Goal: Navigation & Orientation: Find specific page/section

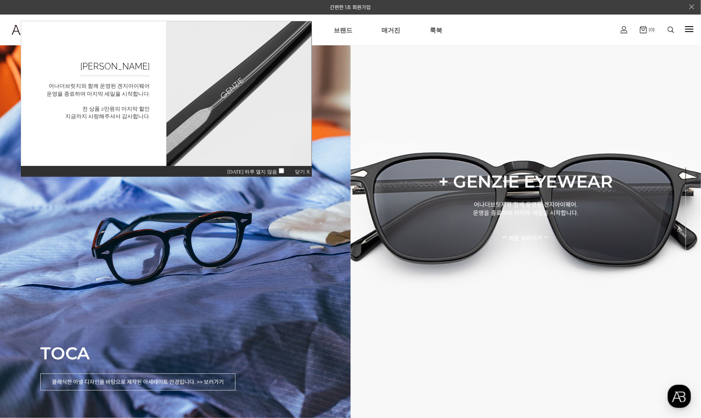
click at [305, 167] on div "[DATE] 하루 열지 않음 닫기 X" at bounding box center [165, 170] width 291 height 11
click at [307, 167] on div "[DATE] 하루 열지 않음 닫기 X" at bounding box center [165, 170] width 291 height 11
click at [307, 169] on span "닫기 X" at bounding box center [302, 172] width 15 height 6
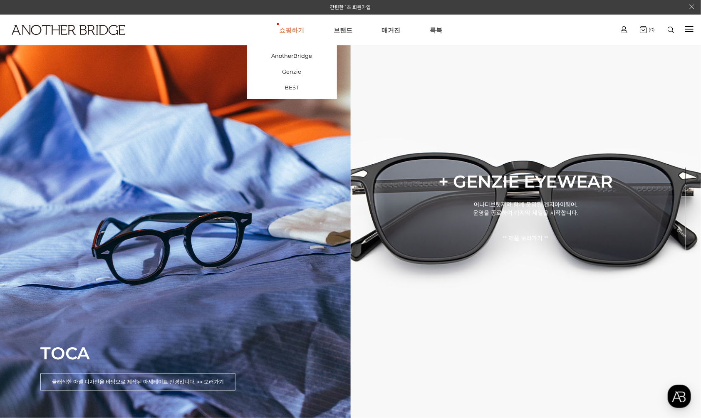
click at [303, 24] on link "쇼핑하기" at bounding box center [292, 30] width 25 height 30
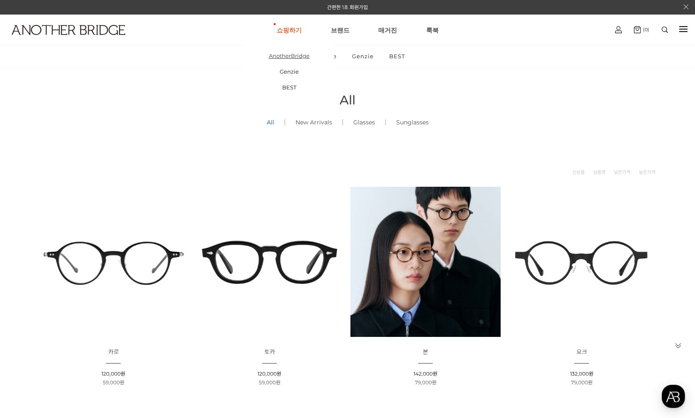
click at [291, 51] on link "AnotherBridge" at bounding box center [289, 56] width 90 height 16
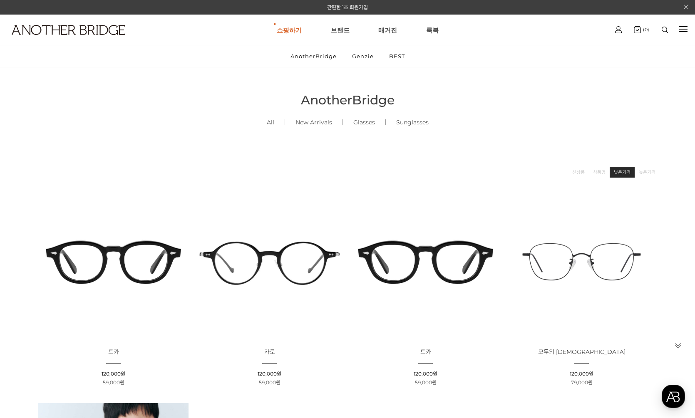
click at [623, 174] on link "낮은가격" at bounding box center [622, 172] width 17 height 8
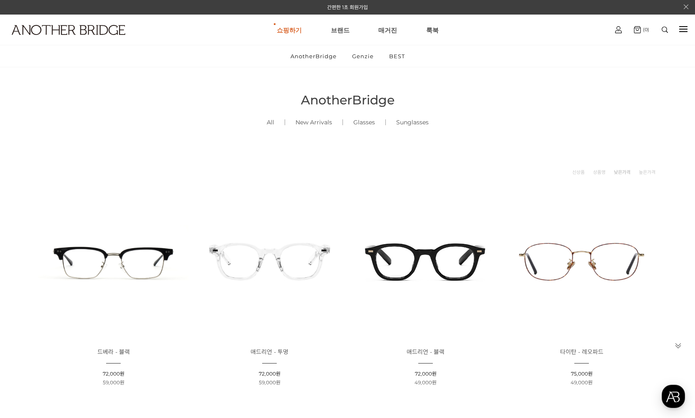
click at [437, 32] on ul "쇼핑하기 AnotherBridge Genzie BEST [GEOGRAPHIC_DATA] 매거진 [GEOGRAPHIC_DATA]" at bounding box center [358, 30] width 499 height 30
click at [382, 28] on link "매거진" at bounding box center [387, 30] width 19 height 30
